Goal: Transaction & Acquisition: Purchase product/service

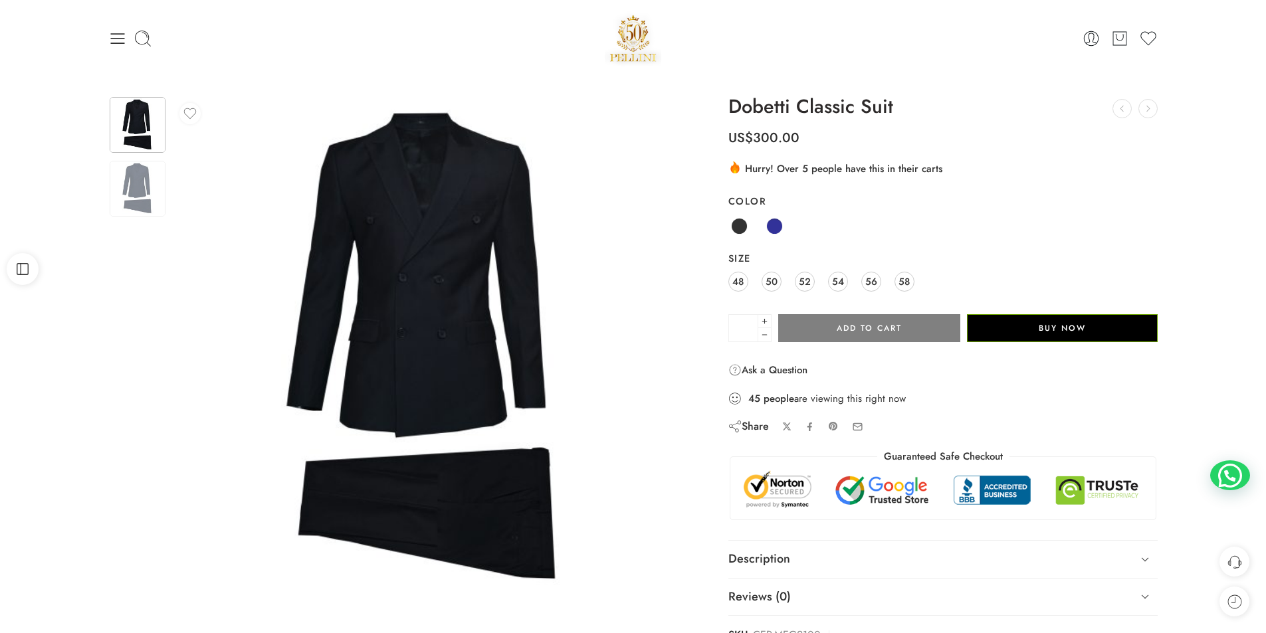
drag, startPoint x: 197, startPoint y: 465, endPoint x: 512, endPoint y: 275, distance: 368.0
click at [512, 275] on img at bounding box center [427, 350] width 509 height 509
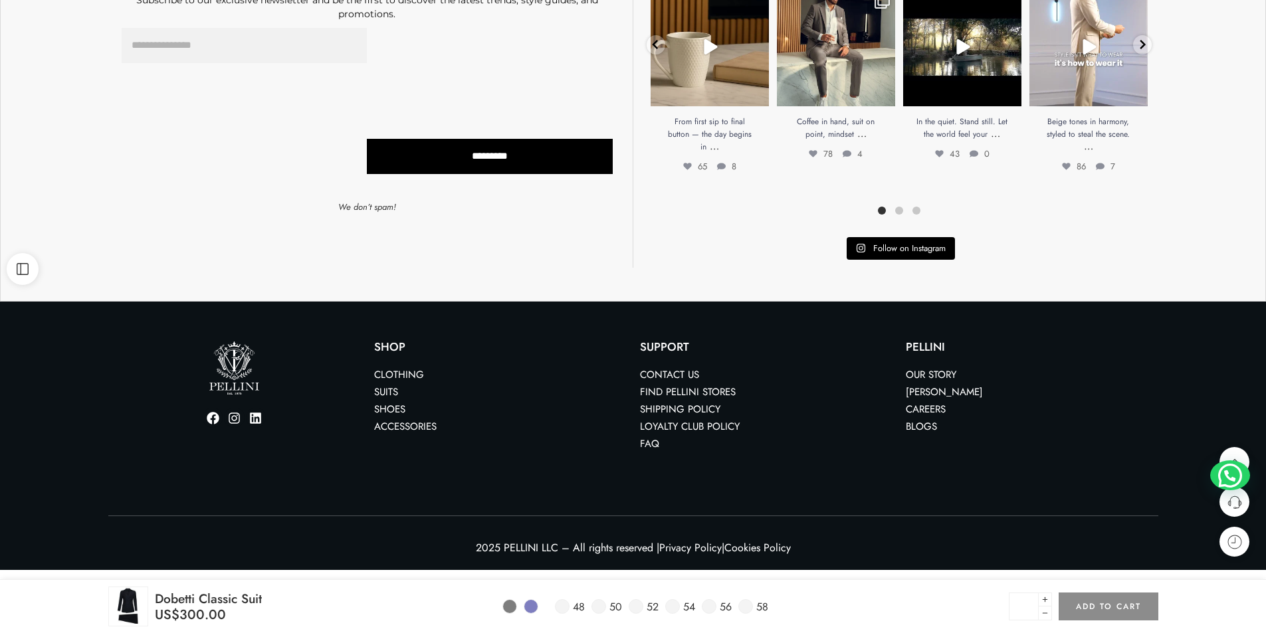
scroll to position [865, 0]
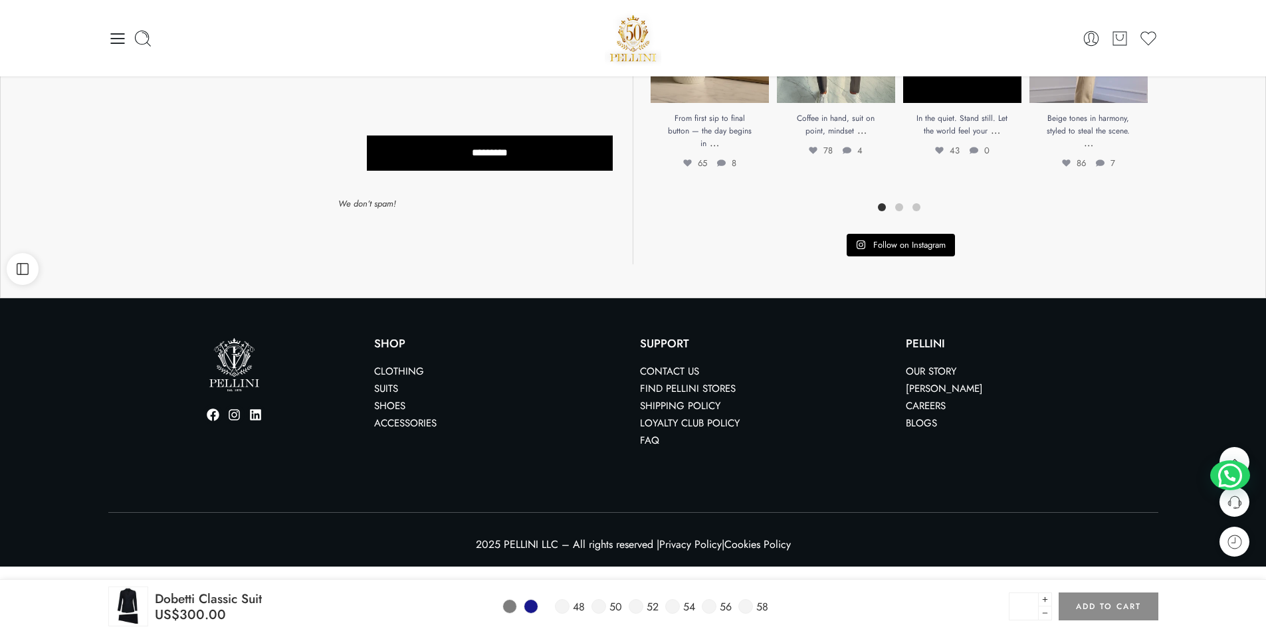
click at [534, 608] on span at bounding box center [530, 606] width 13 height 13
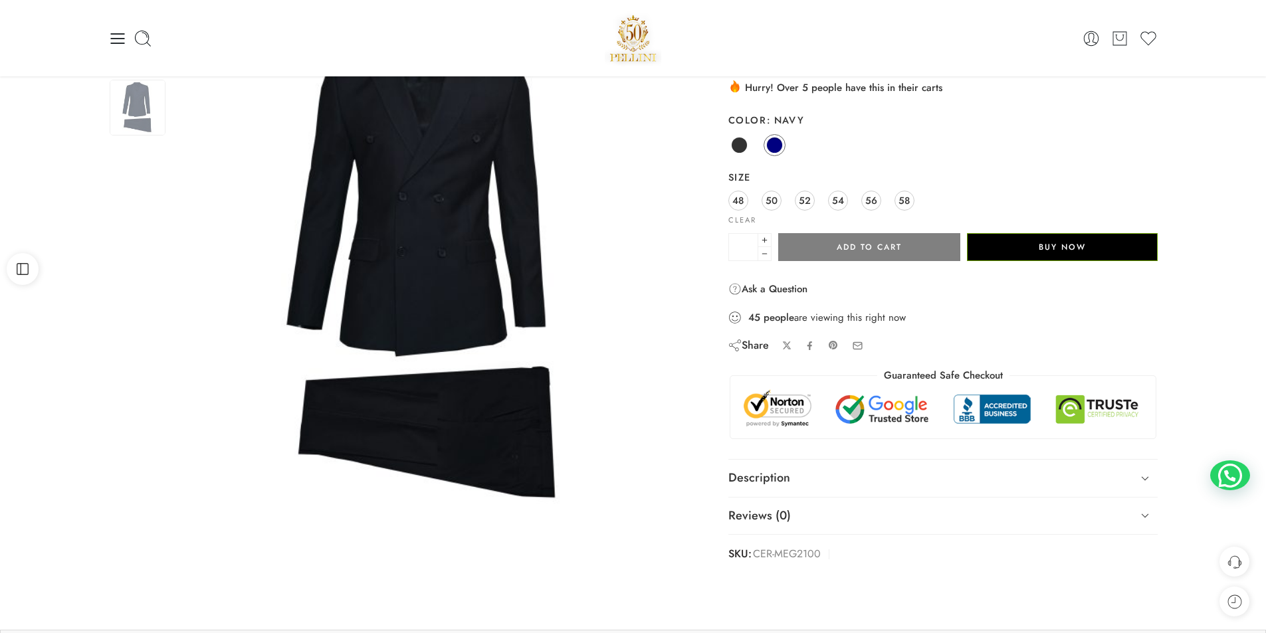
scroll to position [0, 0]
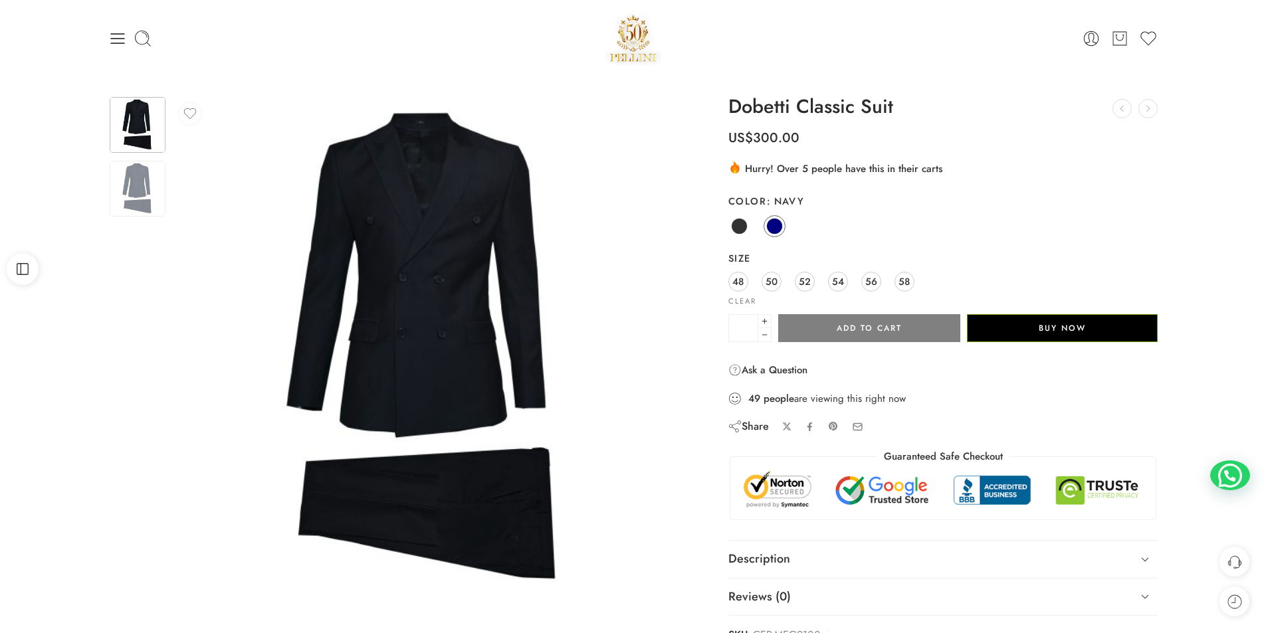
click at [746, 219] on link "Black" at bounding box center [739, 226] width 22 height 22
click at [775, 223] on span at bounding box center [774, 226] width 17 height 17
click at [156, 190] on img at bounding box center [138, 189] width 56 height 56
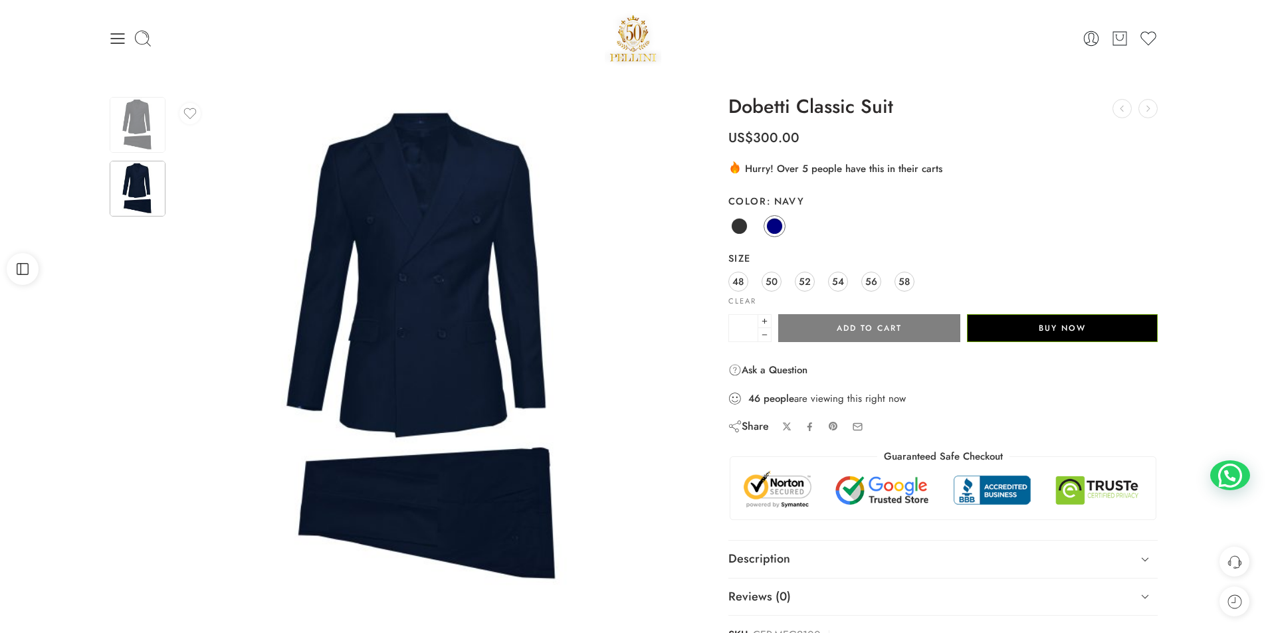
click at [897, 269] on th "Size" at bounding box center [943, 259] width 430 height 24
click at [899, 271] on div "48 50 52 54 56 58" at bounding box center [943, 283] width 430 height 24
click at [901, 274] on span "58" at bounding box center [904, 282] width 11 height 18
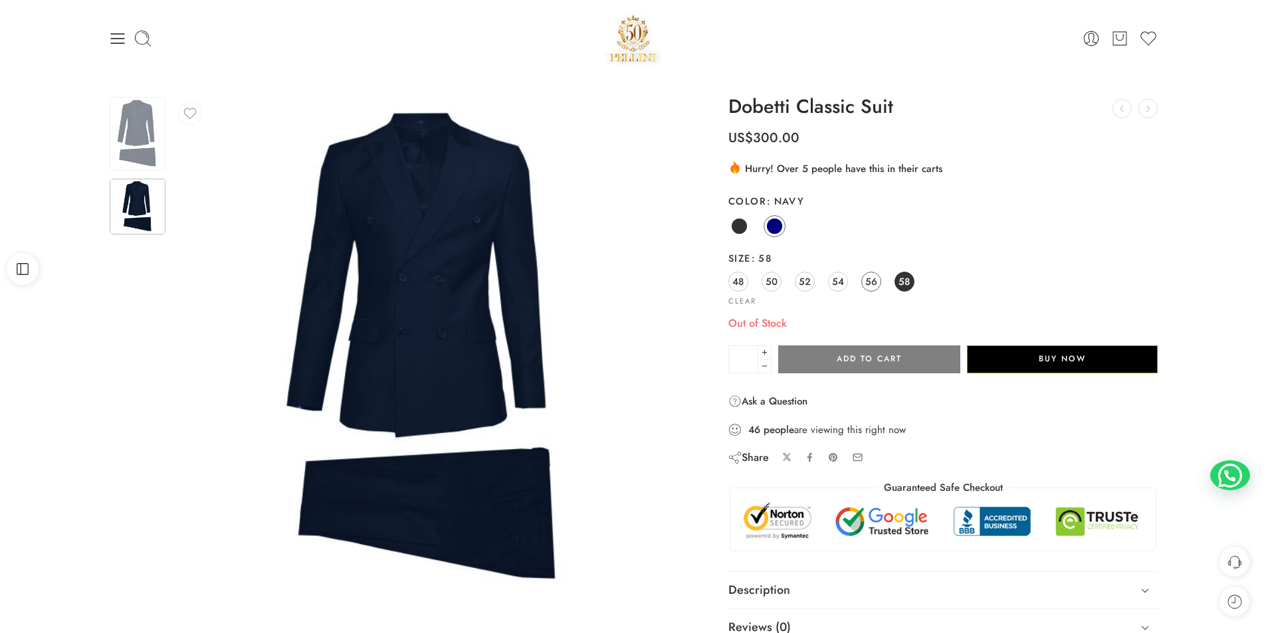
click at [872, 279] on span "56" at bounding box center [871, 282] width 12 height 18
click at [834, 282] on span "54" at bounding box center [838, 282] width 12 height 18
click at [814, 280] on link "52" at bounding box center [805, 282] width 20 height 20
click at [779, 279] on link "50" at bounding box center [772, 282] width 20 height 20
click at [742, 277] on span "48" at bounding box center [737, 282] width 11 height 18
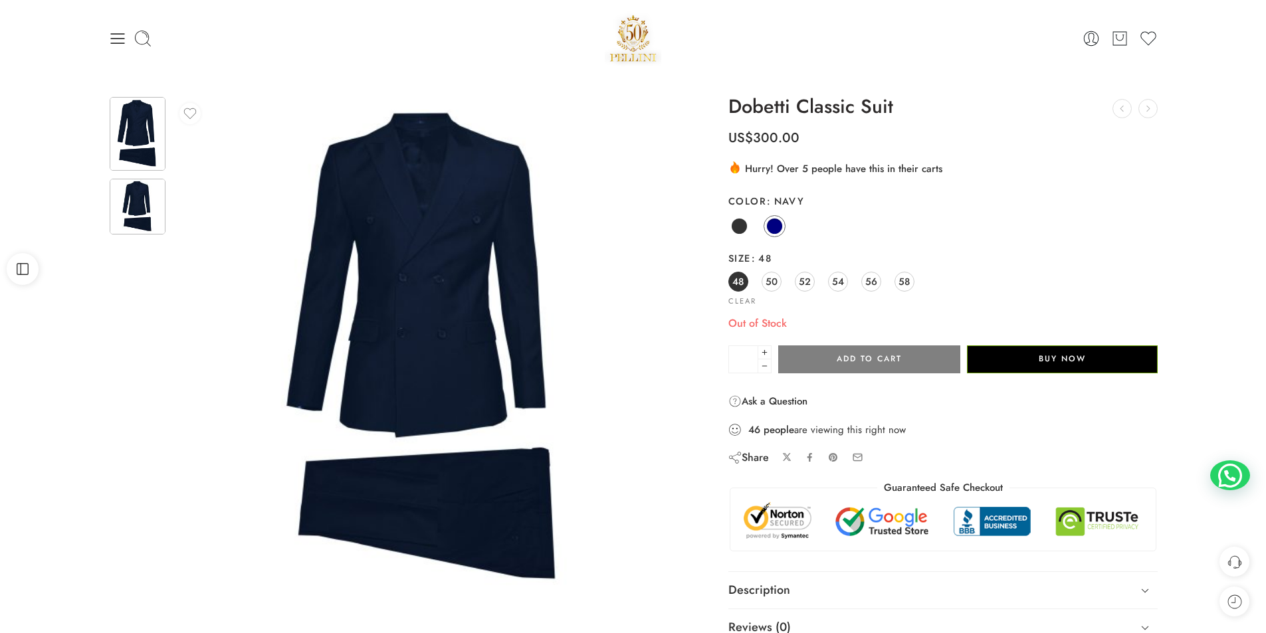
click at [119, 150] on img at bounding box center [138, 134] width 56 height 74
click at [772, 291] on link "50" at bounding box center [772, 282] width 20 height 20
drag, startPoint x: 798, startPoint y: 283, endPoint x: 841, endPoint y: 283, distance: 43.2
click at [799, 283] on link "52" at bounding box center [805, 282] width 20 height 20
click at [847, 282] on link "54" at bounding box center [838, 282] width 20 height 20
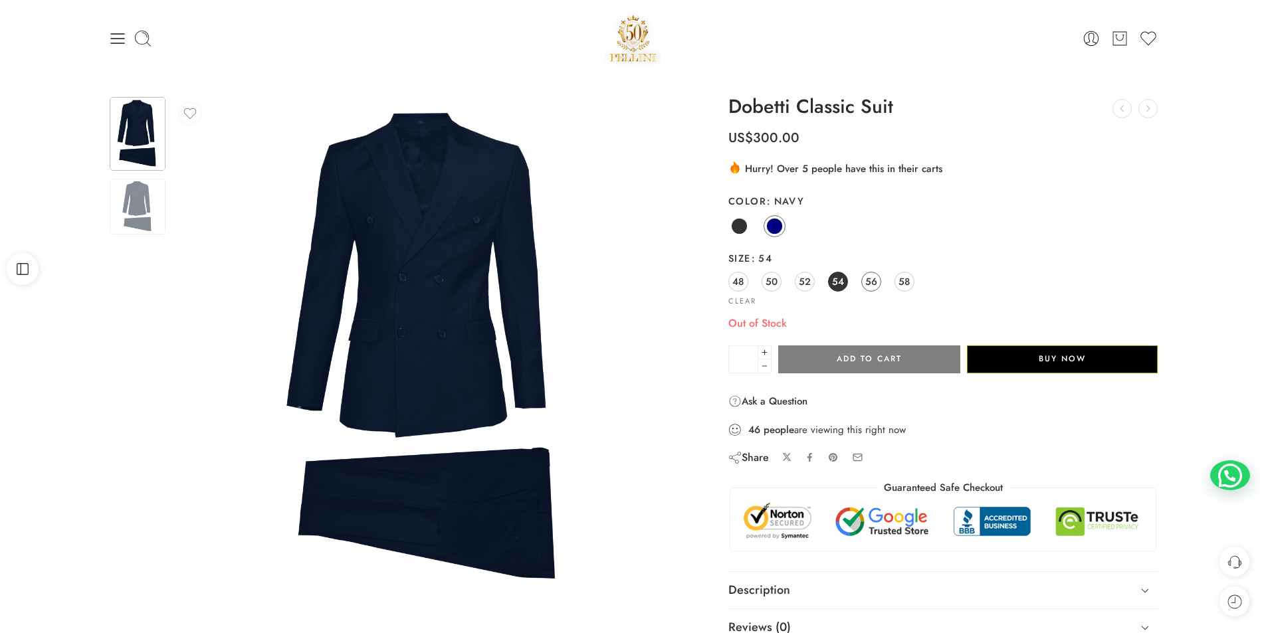
click at [869, 280] on span "56" at bounding box center [871, 282] width 12 height 18
click at [899, 277] on span "58" at bounding box center [904, 282] width 11 height 18
click at [745, 235] on link "Black" at bounding box center [739, 226] width 22 height 22
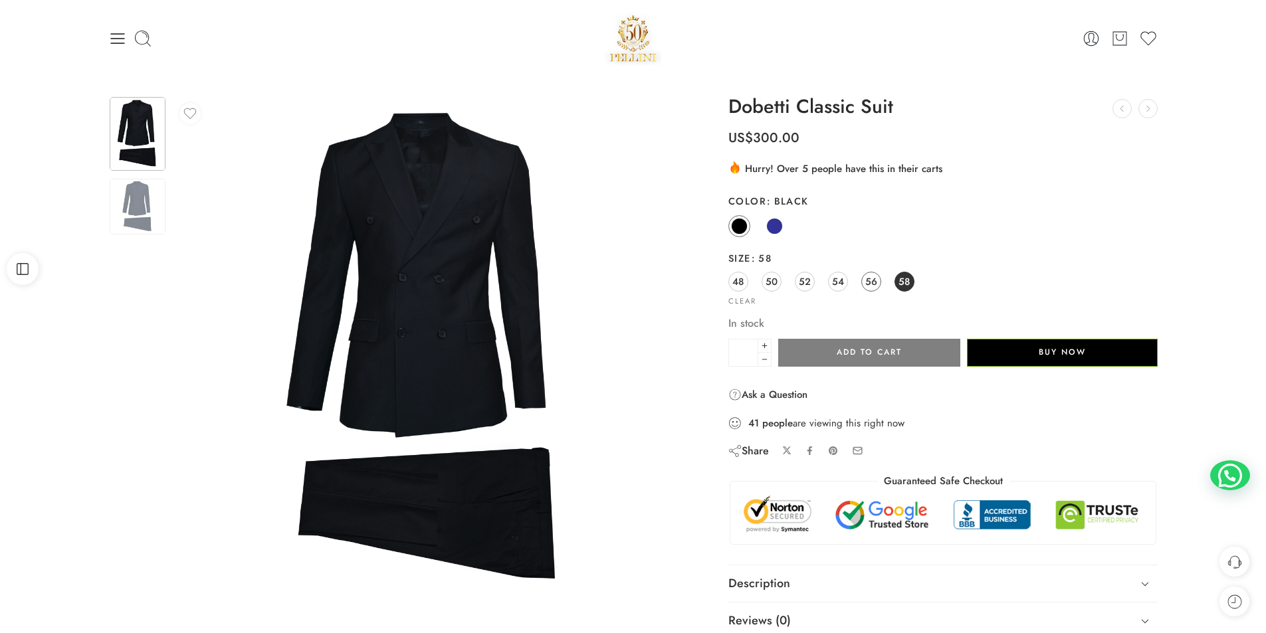
click at [869, 288] on span "56" at bounding box center [871, 282] width 12 height 18
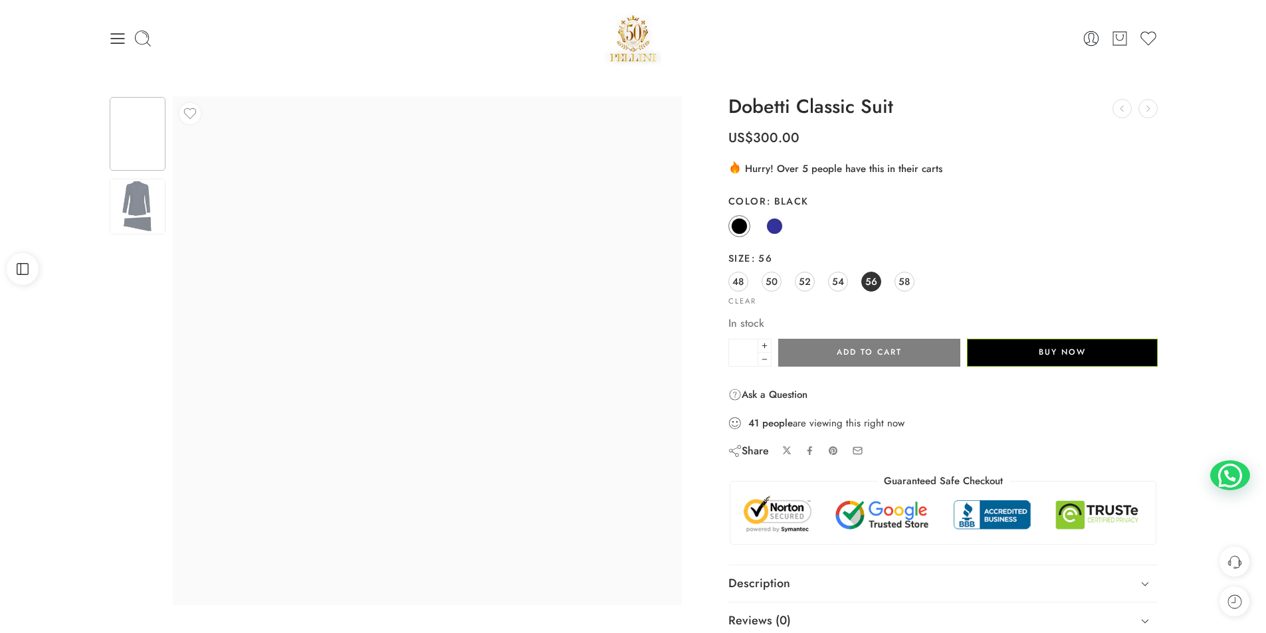
click at [848, 284] on div "48 50 52 54 56 58" at bounding box center [943, 283] width 430 height 24
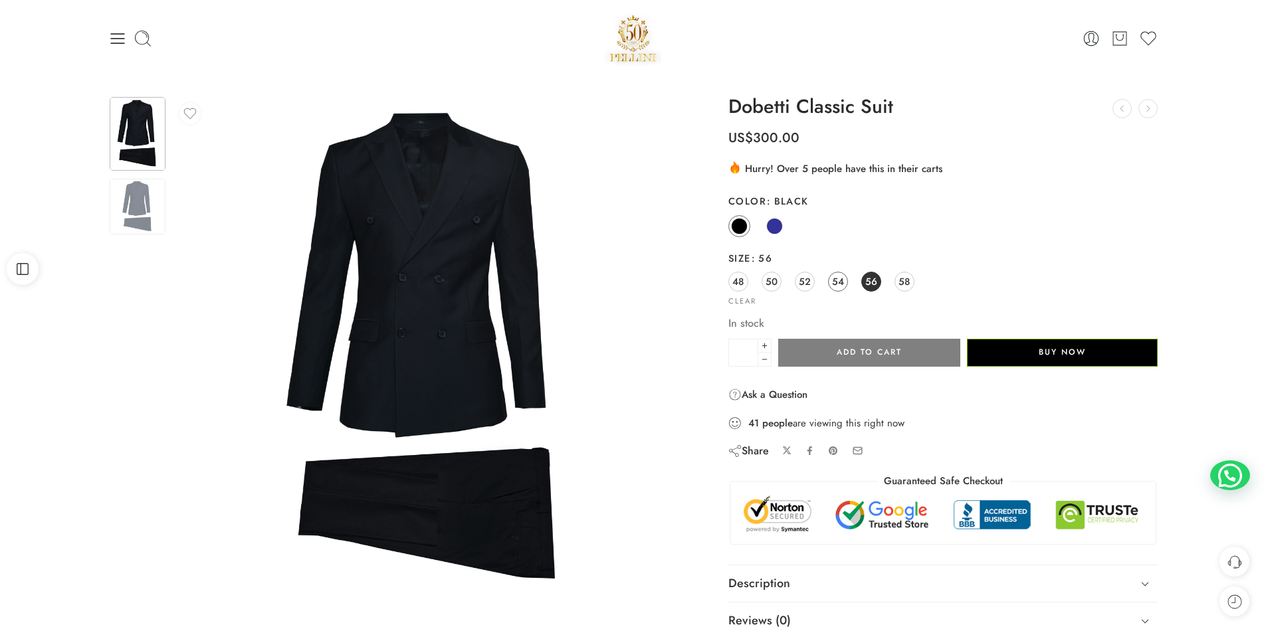
click at [846, 284] on link "54" at bounding box center [838, 282] width 20 height 20
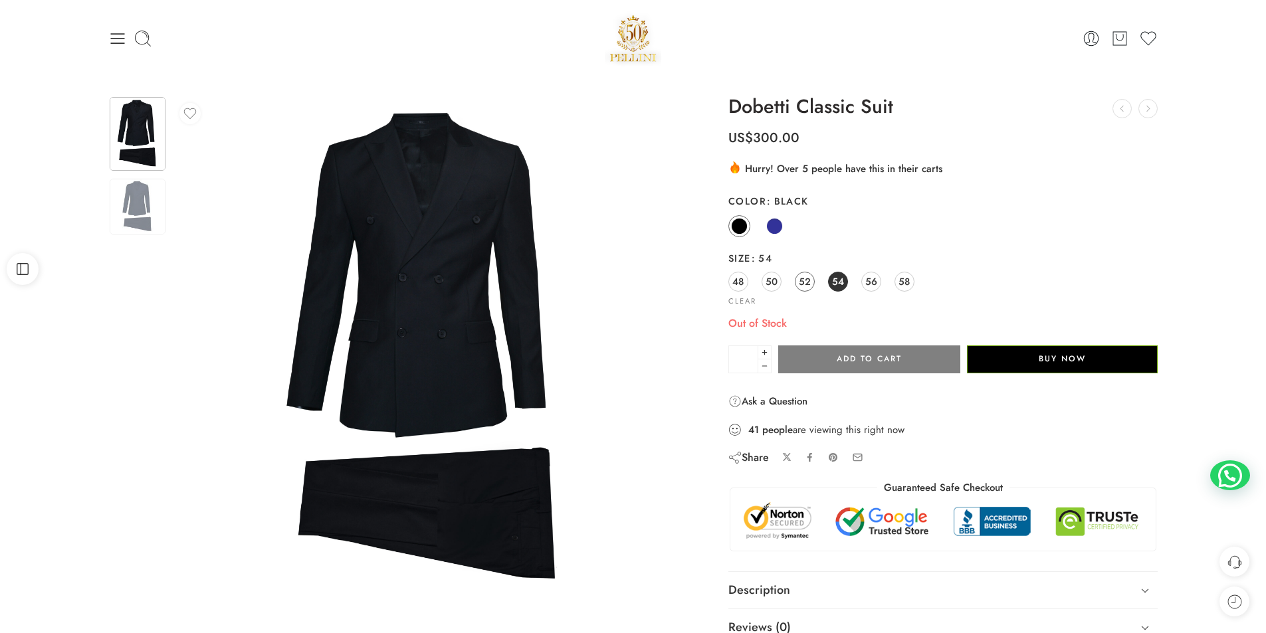
click at [804, 280] on span "52" at bounding box center [805, 282] width 12 height 18
click at [780, 286] on link "50" at bounding box center [772, 282] width 20 height 20
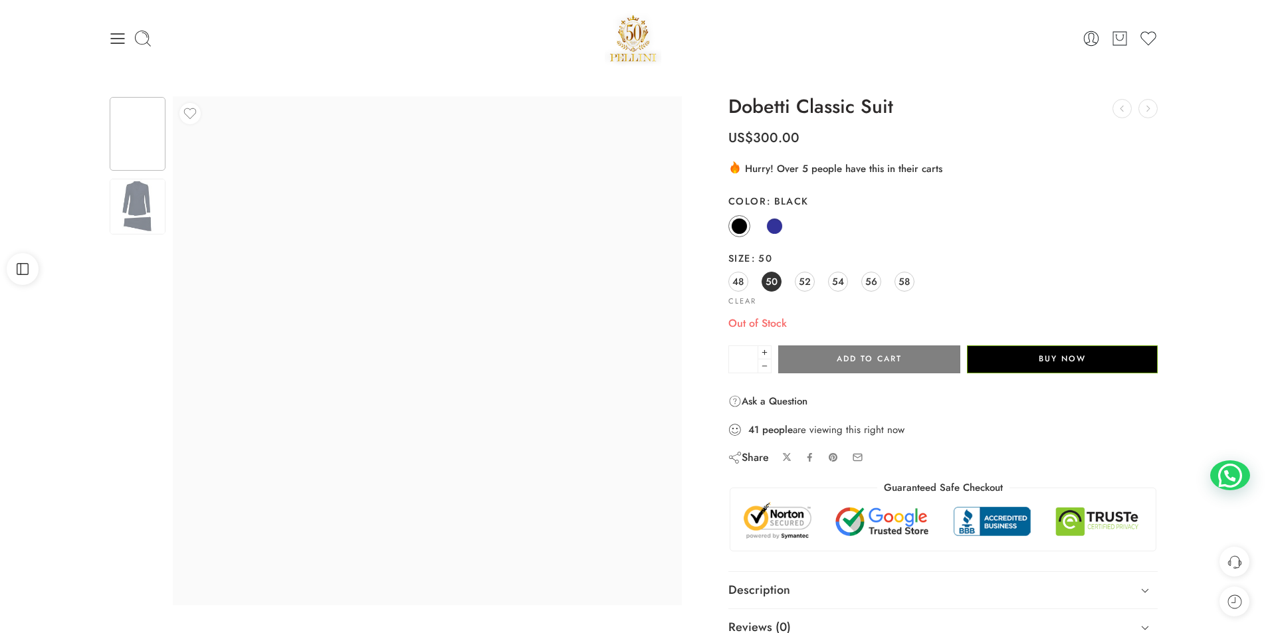
click at [752, 275] on div "48 50 52 54 56 58" at bounding box center [943, 283] width 430 height 24
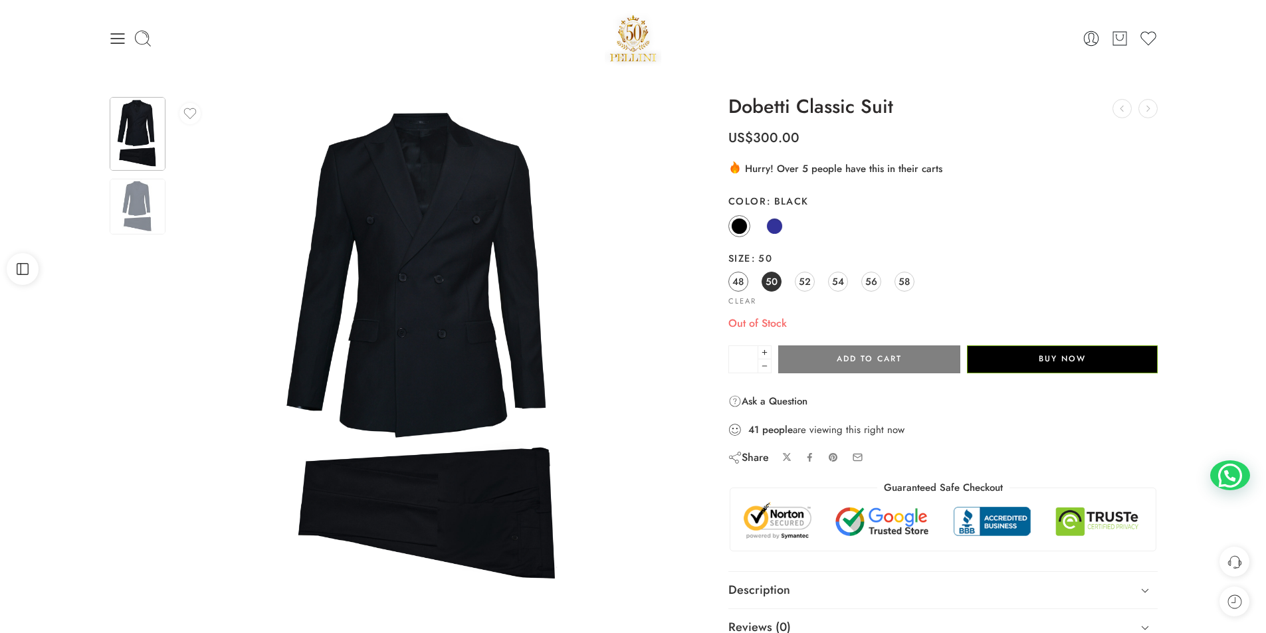
click at [742, 275] on span "48" at bounding box center [737, 282] width 11 height 18
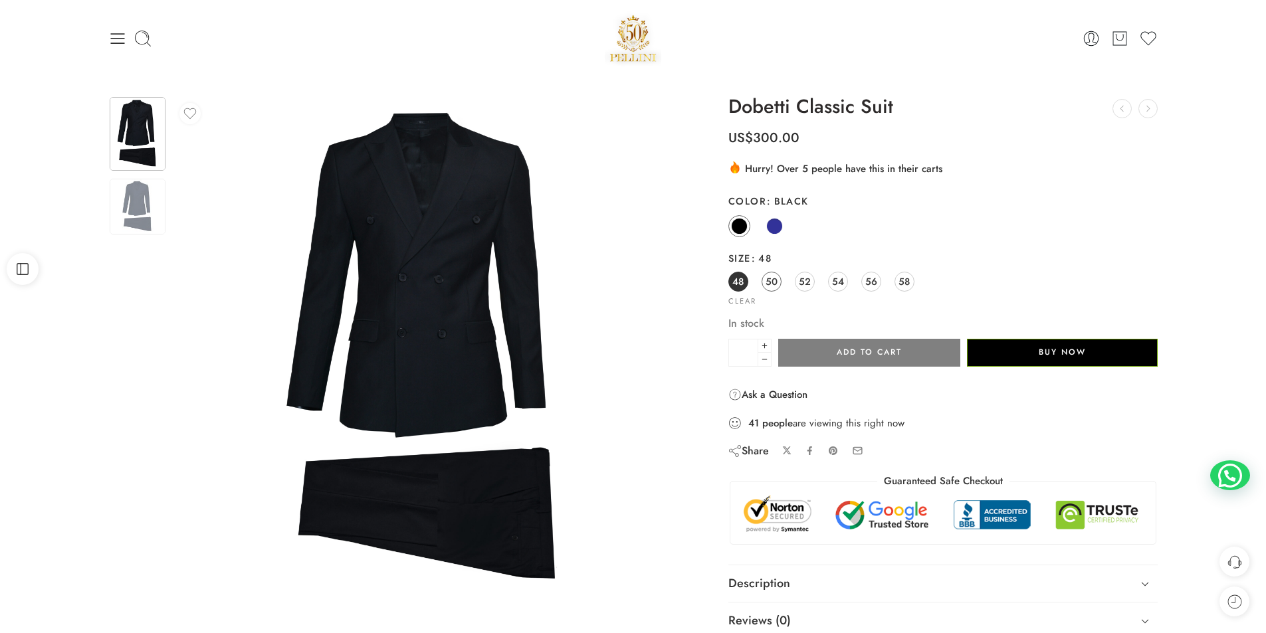
click at [768, 278] on span "50" at bounding box center [772, 282] width 12 height 18
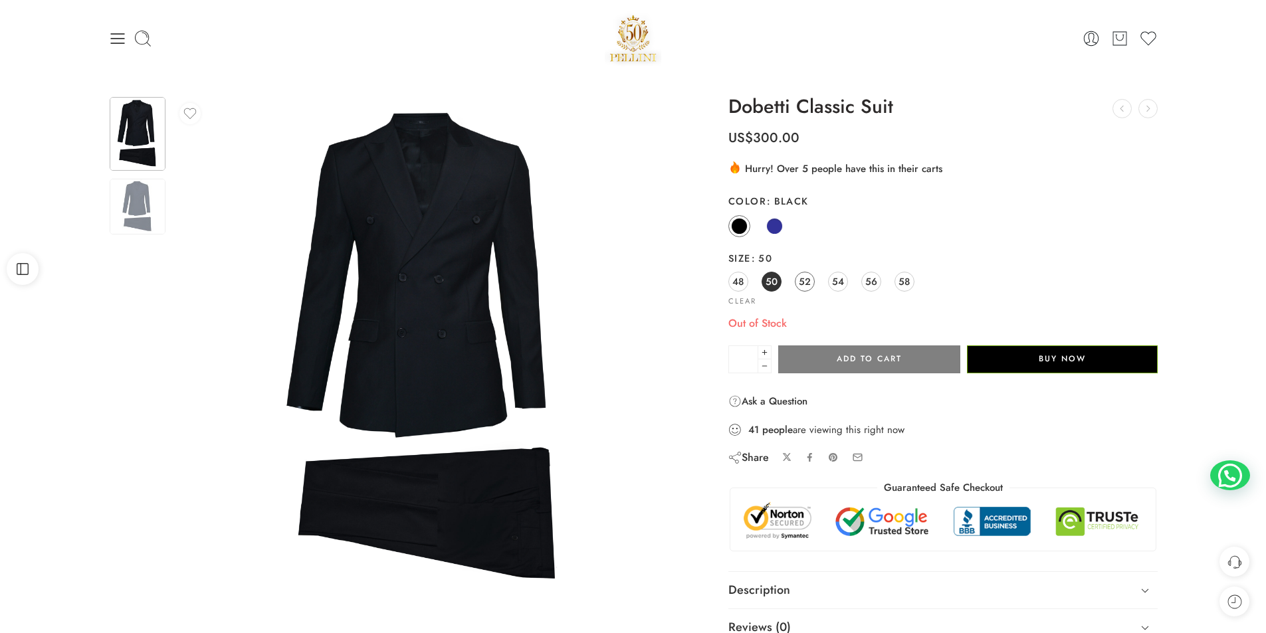
click at [800, 286] on span "52" at bounding box center [805, 282] width 12 height 18
click at [839, 281] on span "54" at bounding box center [838, 282] width 12 height 18
click at [865, 279] on span "56" at bounding box center [871, 282] width 12 height 18
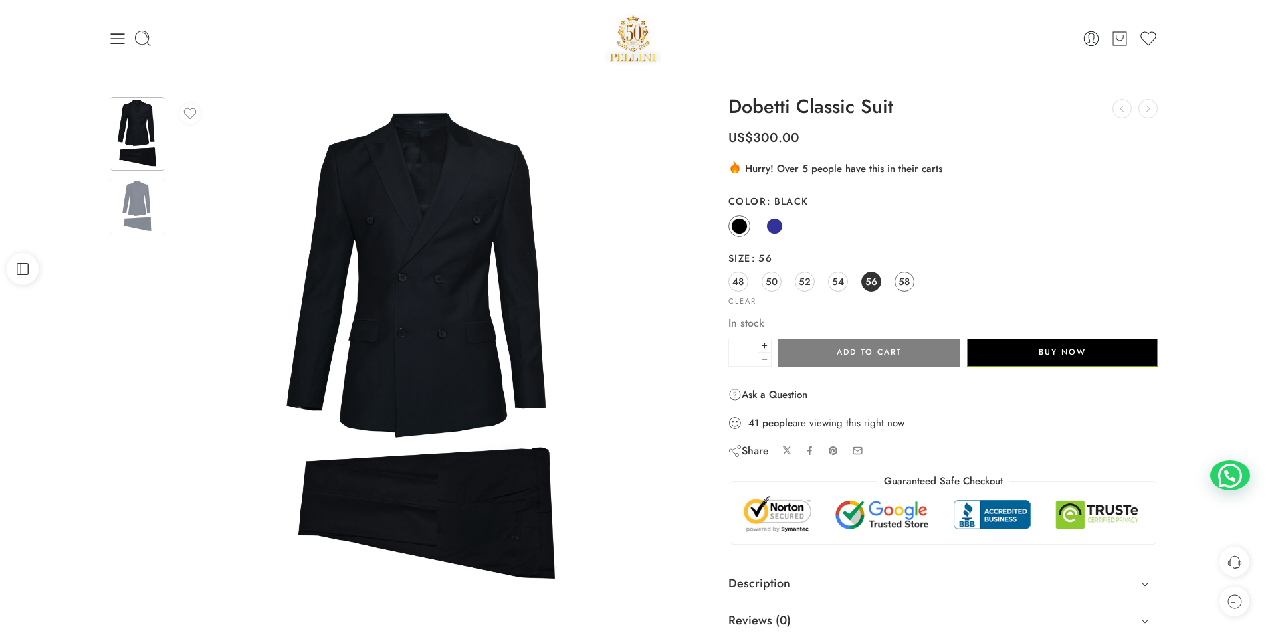
click at [910, 280] on span "58" at bounding box center [904, 282] width 11 height 18
click at [767, 345] on icon at bounding box center [764, 346] width 9 height 13
type input "*"
click at [766, 345] on icon at bounding box center [764, 346] width 9 height 13
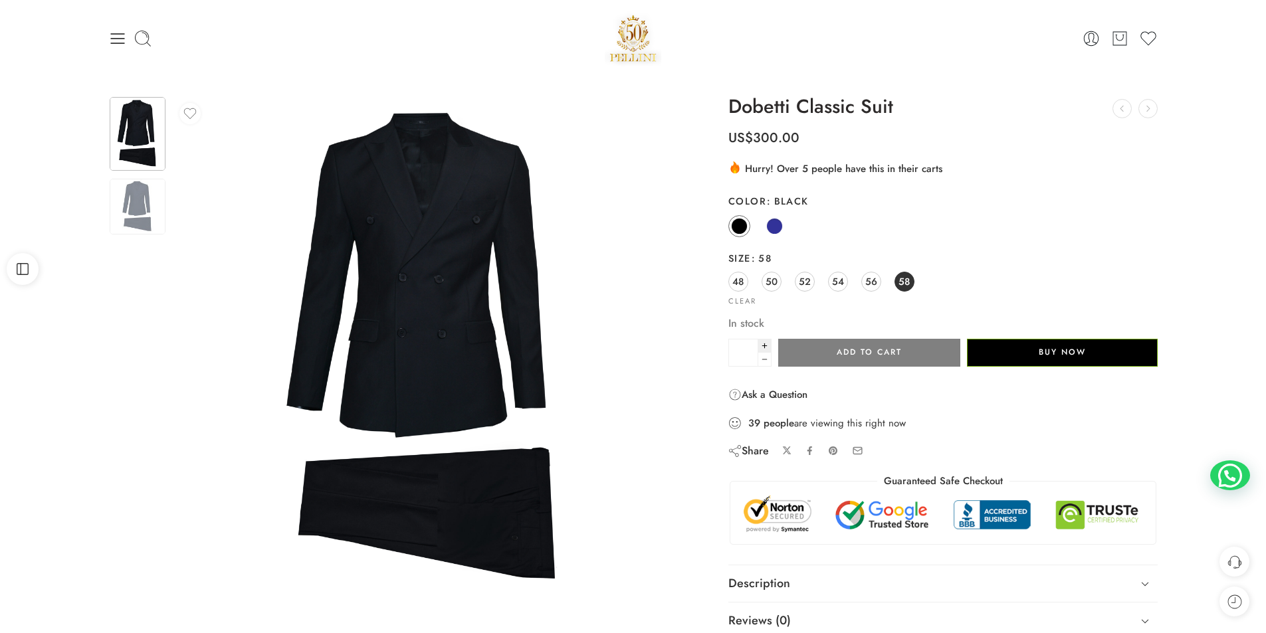
click at [766, 345] on icon at bounding box center [764, 346] width 9 height 13
click at [606, 35] on img at bounding box center [633, 38] width 57 height 56
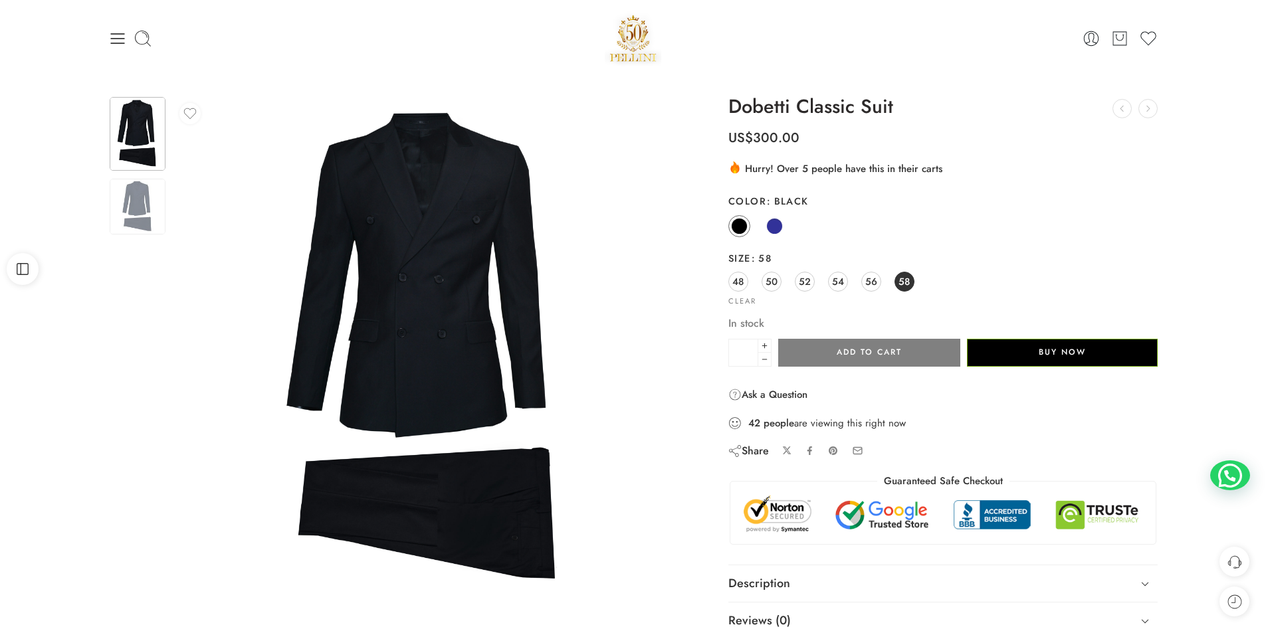
click at [606, 35] on img at bounding box center [633, 38] width 57 height 56
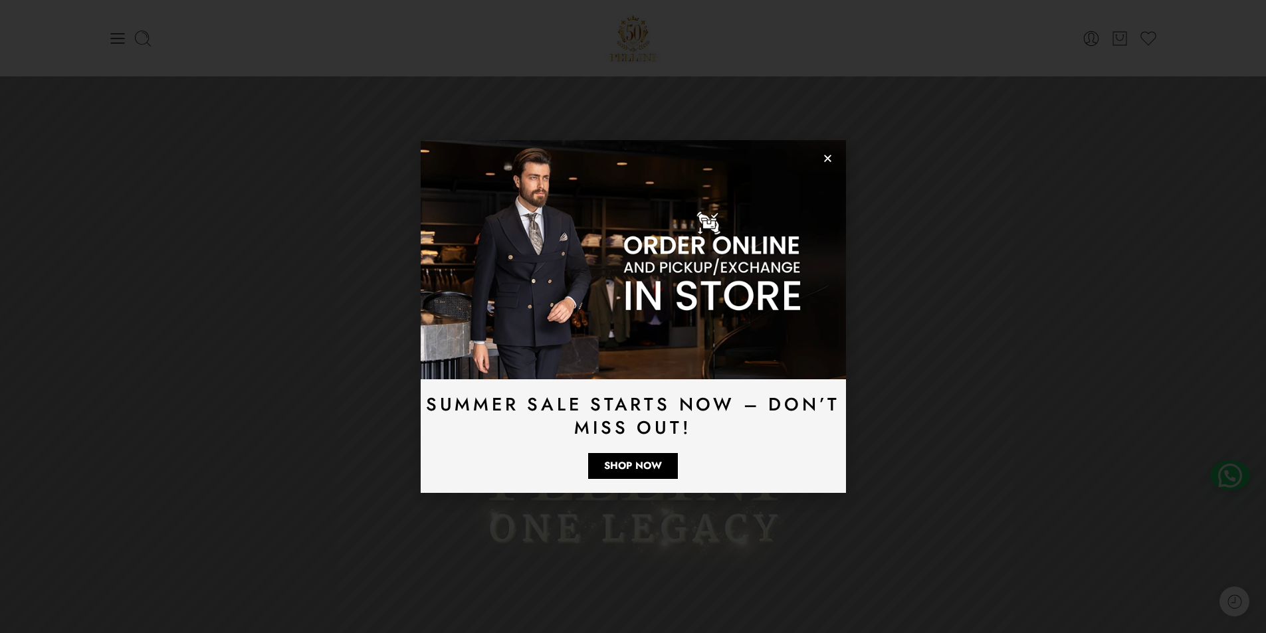
click at [828, 156] on icon "Close" at bounding box center [828, 159] width 10 height 10
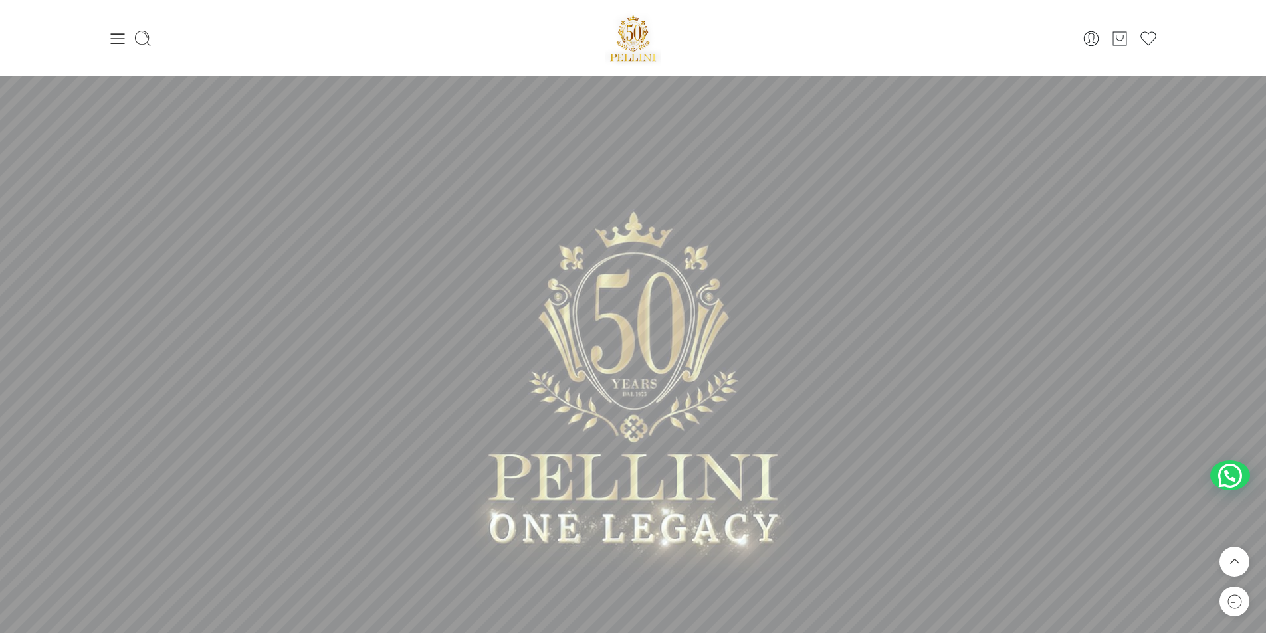
scroll to position [399, 0]
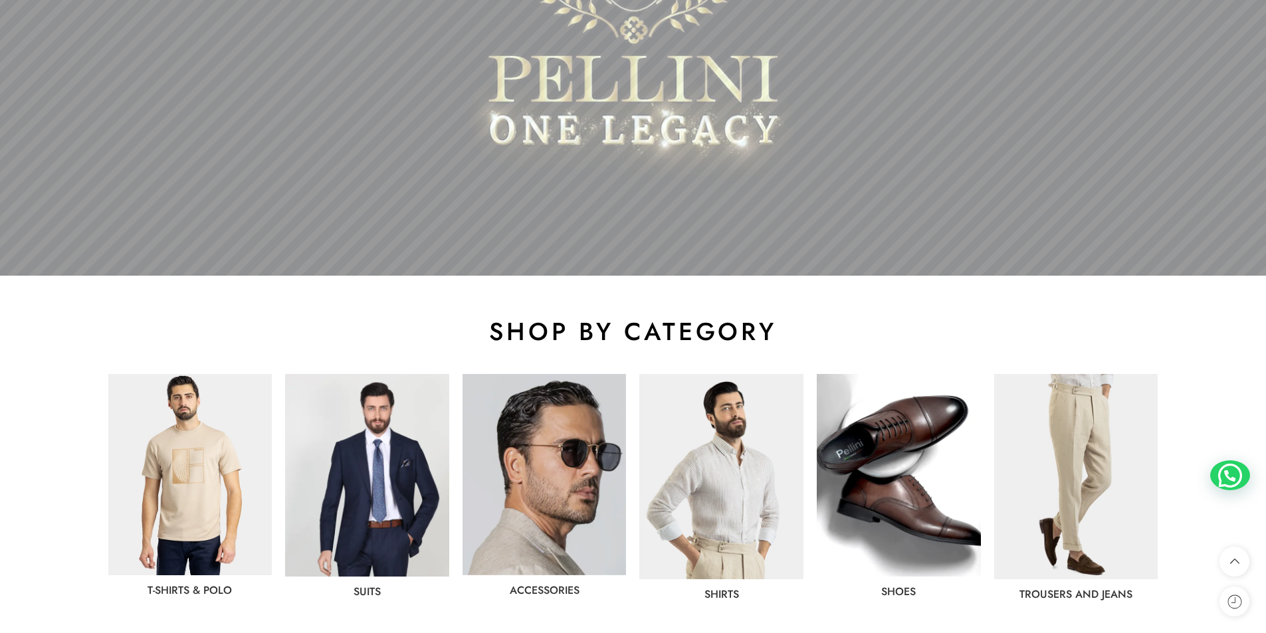
click at [211, 470] on img at bounding box center [190, 474] width 164 height 201
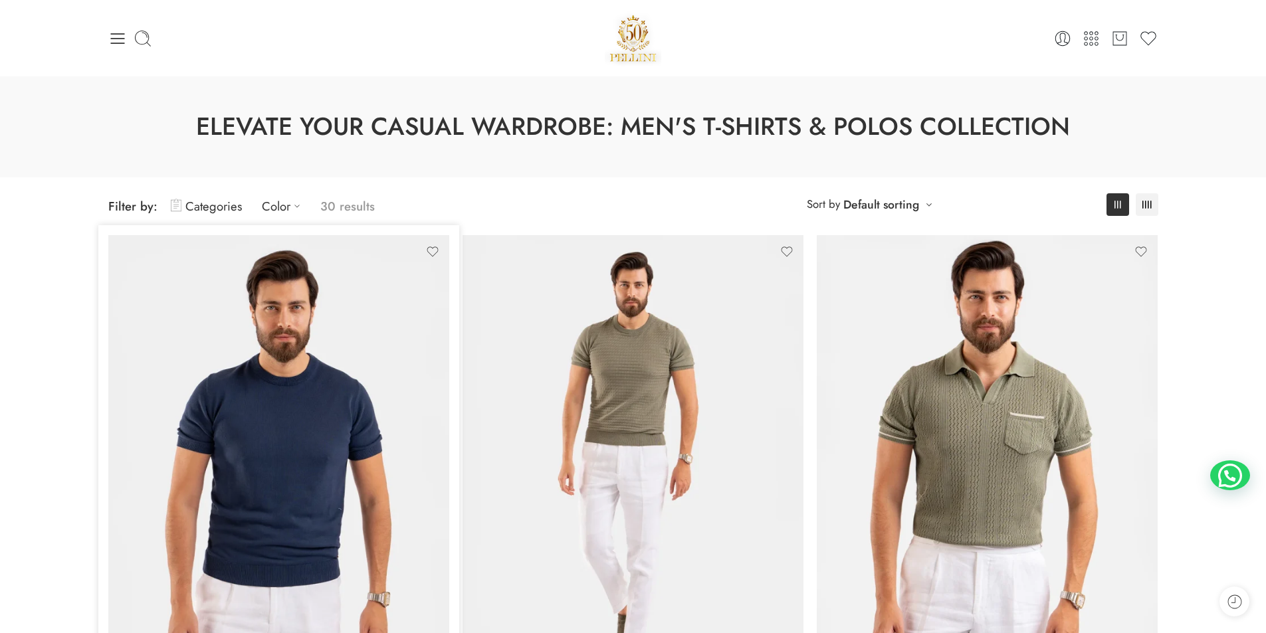
drag, startPoint x: 0, startPoint y: 0, endPoint x: 259, endPoint y: 430, distance: 501.8
drag, startPoint x: 259, startPoint y: 430, endPoint x: 629, endPoint y: 233, distance: 419.2
click at [651, 240] on img at bounding box center [633, 462] width 341 height 455
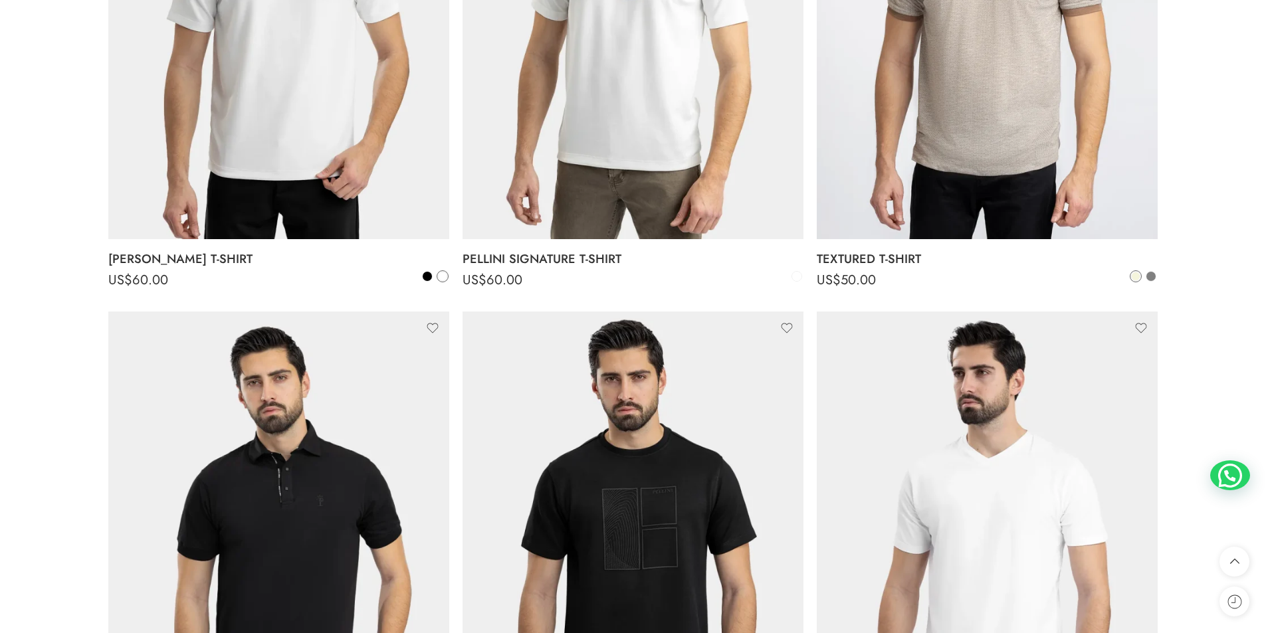
scroll to position [997, 0]
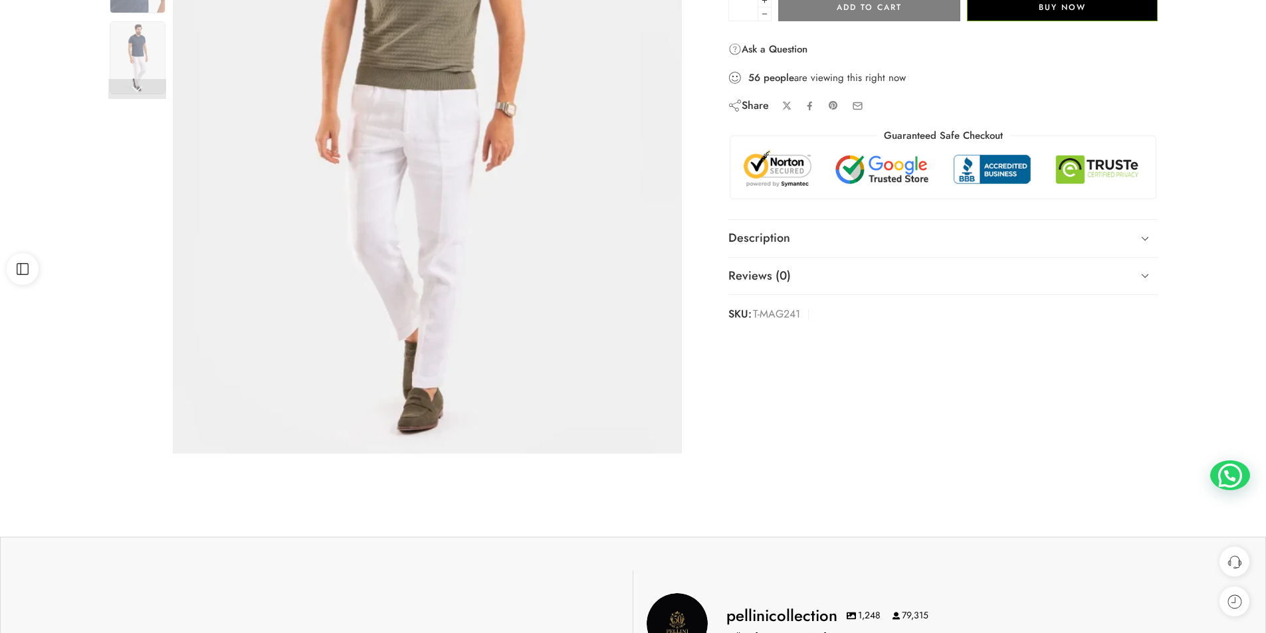
scroll to position [332, 0]
